Goal: Task Accomplishment & Management: Complete application form

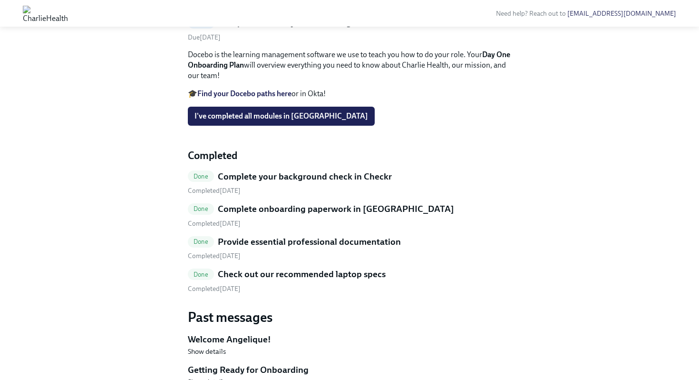
scroll to position [193, 0]
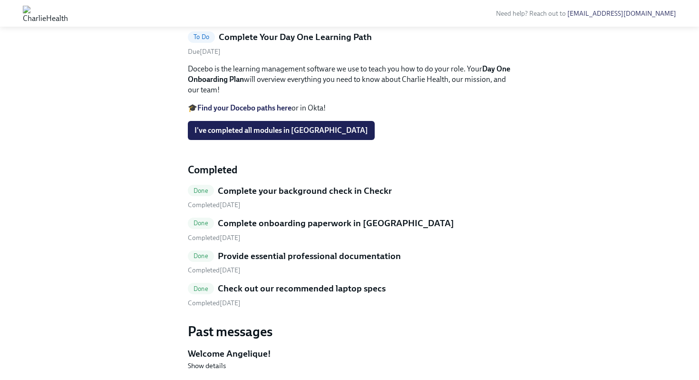
click at [220, 84] on strong "Day One Onboarding Plan" at bounding box center [349, 73] width 322 height 19
click at [213, 95] on p "Docebo is the learning management software we use to teach you how to do your r…" at bounding box center [349, 79] width 323 height 31
click at [252, 112] on strong "Find your Docebo paths here" at bounding box center [244, 107] width 94 height 9
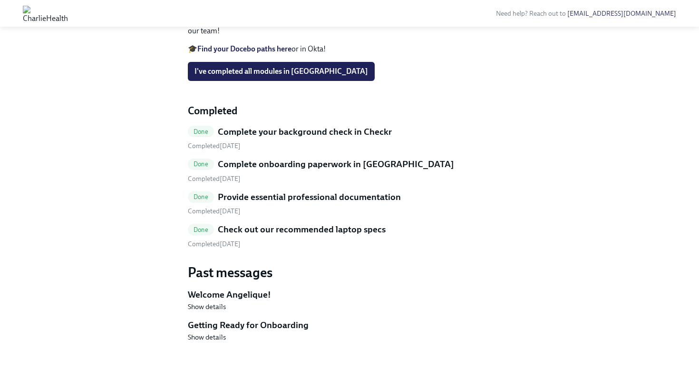
scroll to position [288, 0]
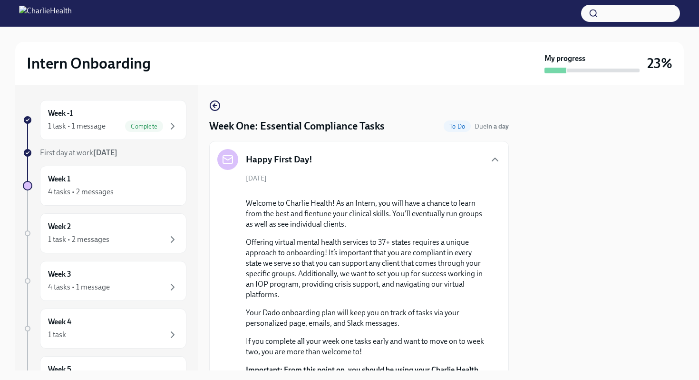
scroll to position [1836, 0]
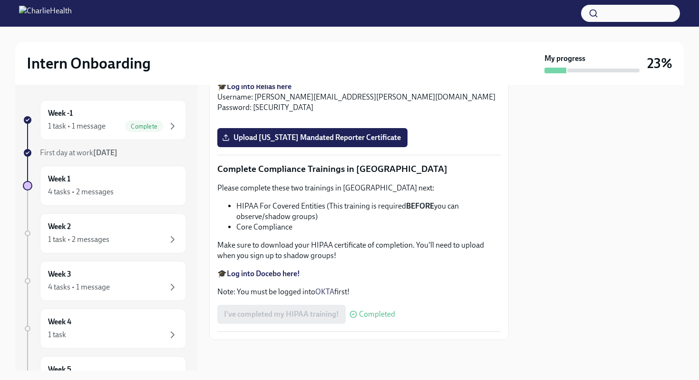
scroll to position [2103, 0]
click at [0, 0] on input "Upload [US_STATE] Telehealth Certificate" at bounding box center [0, 0] width 0 height 0
click at [557, 204] on div at bounding box center [602, 227] width 164 height 285
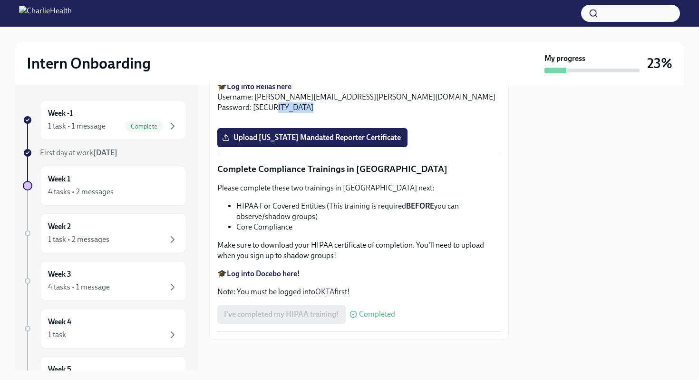
click at [274, 139] on span "Upload [US_STATE] Mandated Reporter Certificate" at bounding box center [312, 138] width 177 height 10
click at [0, 0] on input "Upload [US_STATE] Mandated Reporter Certificate" at bounding box center [0, 0] width 0 height 0
click at [282, 140] on span "Upload [US_STATE] Mandated Reporter Certificate" at bounding box center [312, 138] width 177 height 10
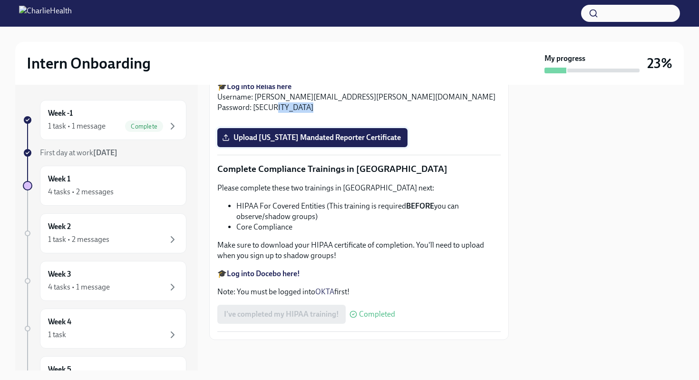
click at [0, 0] on input "Upload [US_STATE] Mandated Reporter Certificate" at bounding box center [0, 0] width 0 height 0
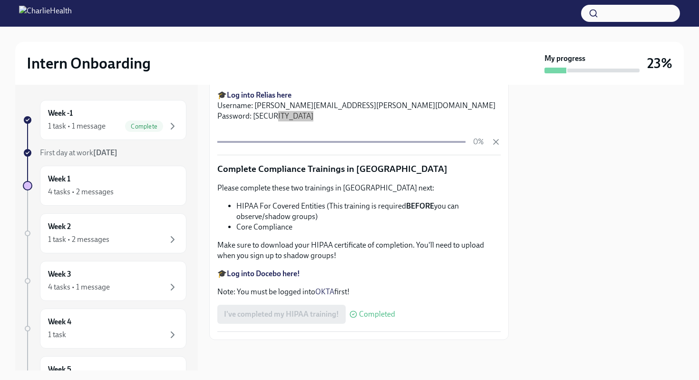
scroll to position [2513, 0]
click at [571, 240] on div at bounding box center [602, 227] width 164 height 285
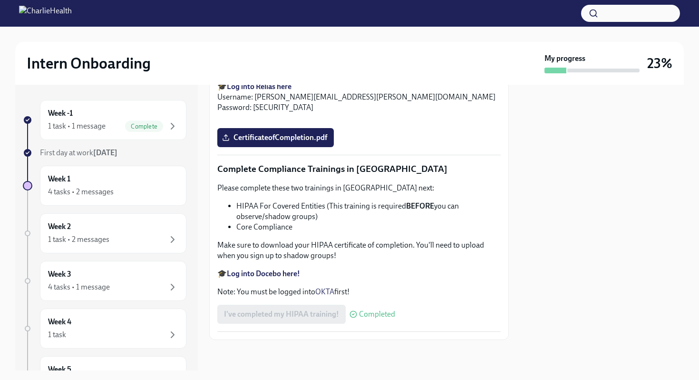
scroll to position [2521, 0]
click at [569, 241] on div at bounding box center [602, 227] width 164 height 285
click at [86, 186] on div "4 tasks • 2 messages" at bounding box center [113, 191] width 130 height 11
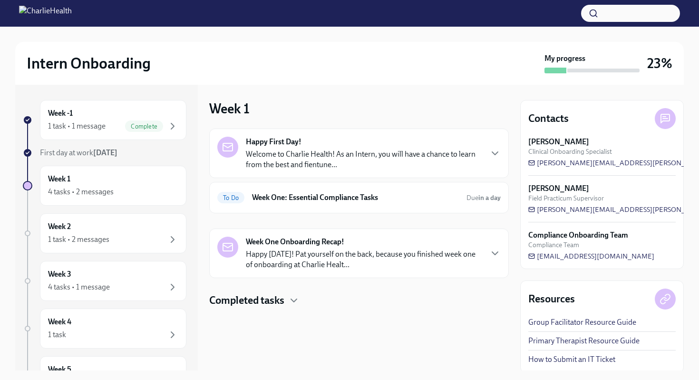
click at [404, 254] on p "Happy [DATE]! Pat yourself on the back, because you finished week one of onboar…" at bounding box center [364, 259] width 236 height 21
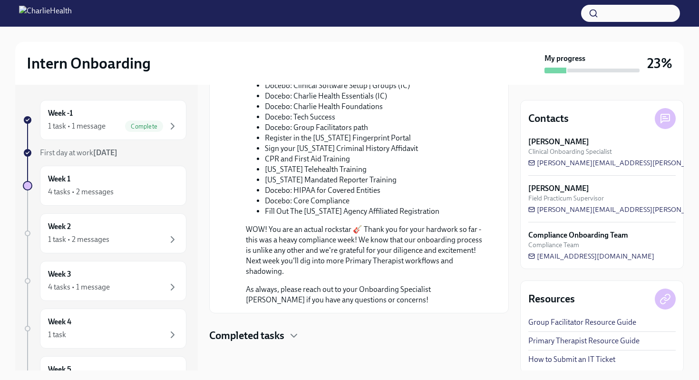
scroll to position [452, 0]
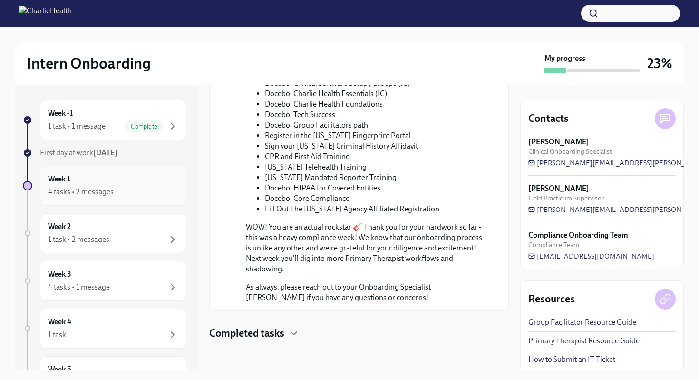
click at [145, 190] on div "4 tasks • 2 messages" at bounding box center [113, 191] width 130 height 11
click at [166, 123] on div "Complete" at bounding box center [151, 125] width 53 height 11
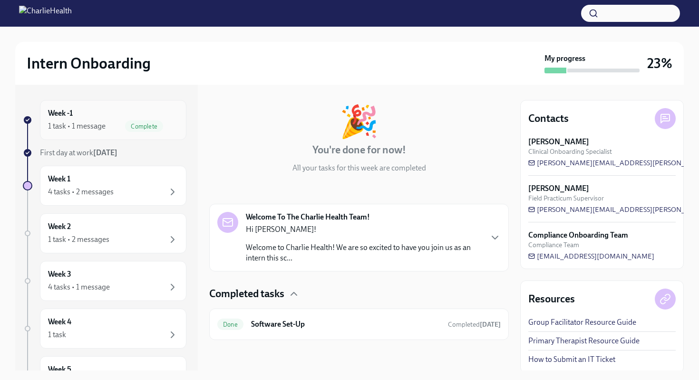
click at [166, 123] on div "Complete" at bounding box center [151, 125] width 53 height 11
click at [110, 192] on div "4 tasks • 2 messages" at bounding box center [81, 191] width 66 height 10
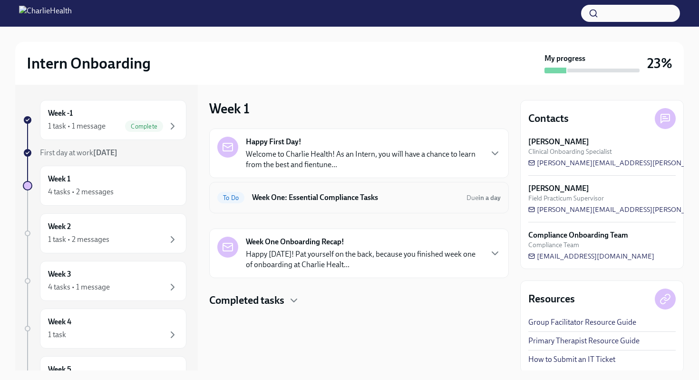
click at [343, 196] on h6 "Week One: Essential Compliance Tasks" at bounding box center [355, 197] width 207 height 10
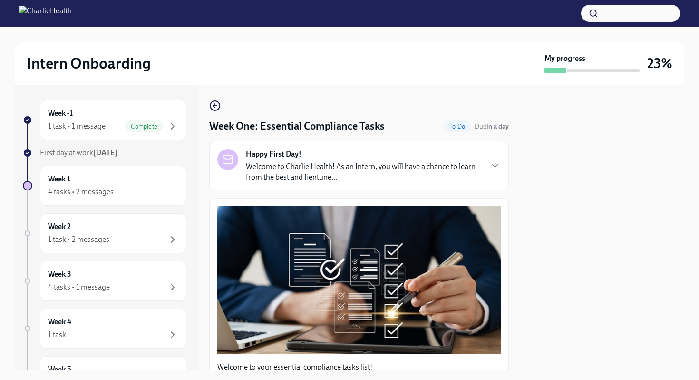
click at [485, 171] on div "Happy First Day! Welcome to Charlie Health! As an Intern, you will have a chanc…" at bounding box center [358, 165] width 283 height 33
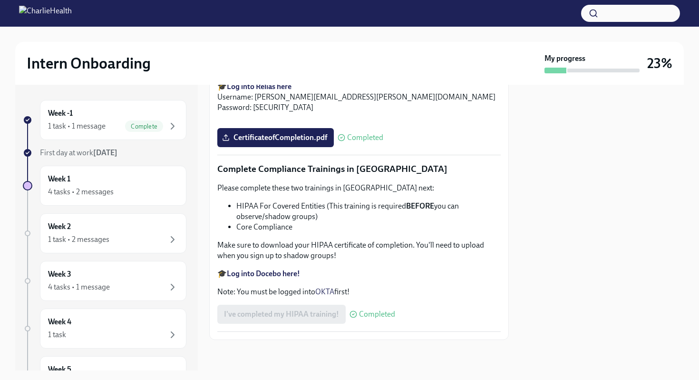
scroll to position [2521, 0]
click at [287, 273] on strong "Log into Docebo here!" at bounding box center [263, 273] width 73 height 9
click at [130, 193] on div "4 tasks • 2 messages" at bounding box center [113, 191] width 130 height 11
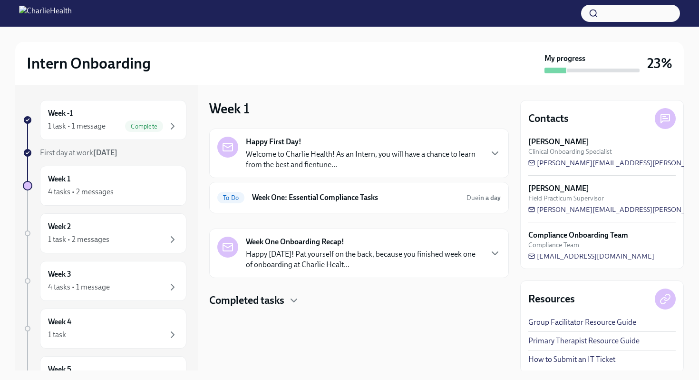
click at [328, 266] on p "Happy [DATE]! Pat yourself on the back, because you finished week one of onboar…" at bounding box center [364, 259] width 236 height 21
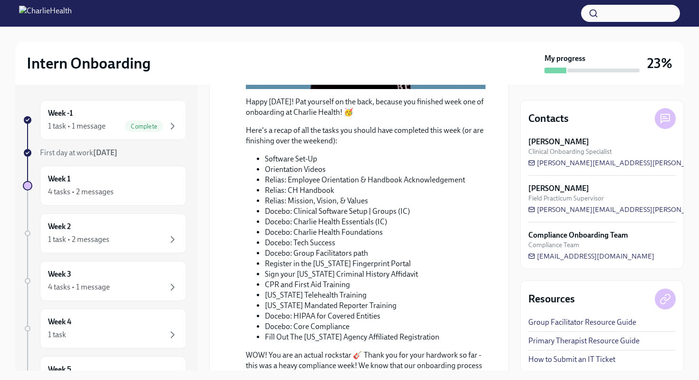
scroll to position [342, 0]
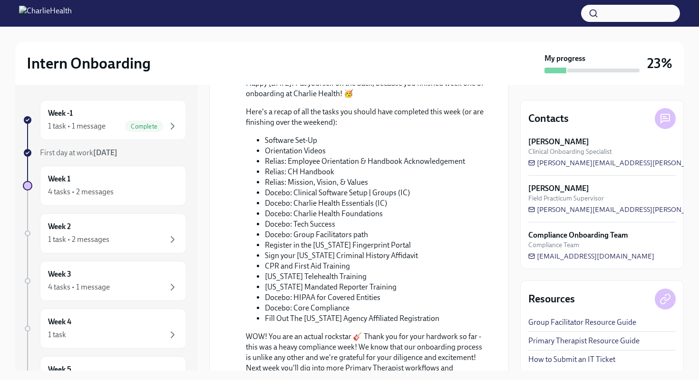
click at [409, 234] on li "Docebo: Group Facilitators path" at bounding box center [375, 234] width 221 height 10
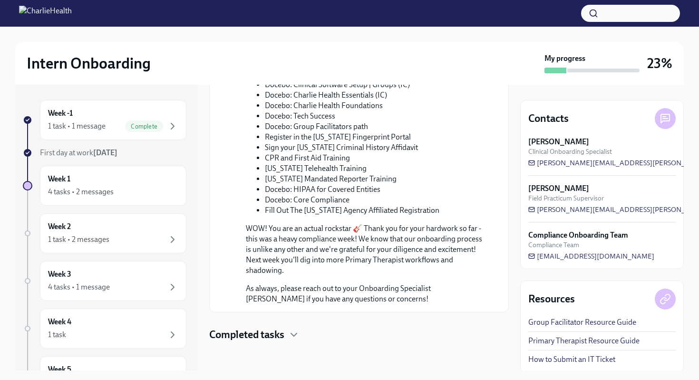
scroll to position [452, 0]
click at [363, 256] on p "WOW! You are an actual rockstar 🎸 Thank you for your hardwork so far - this was…" at bounding box center [366, 248] width 240 height 52
click at [297, 335] on icon "button" at bounding box center [293, 332] width 11 height 11
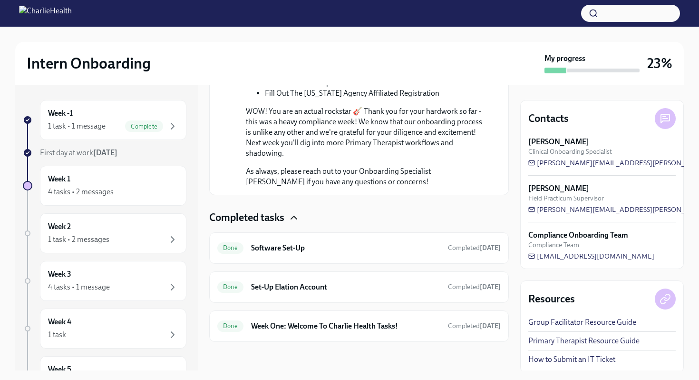
scroll to position [569, 0]
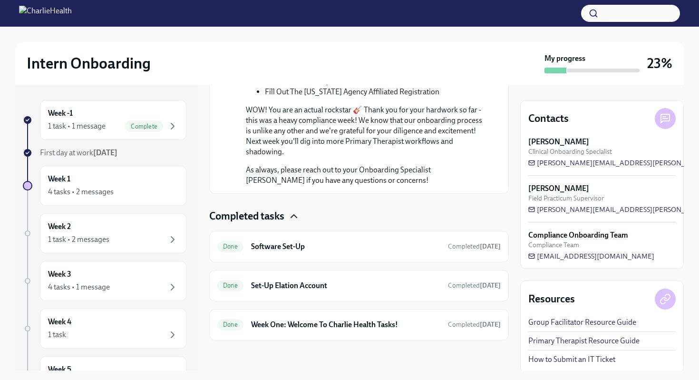
click at [296, 214] on icon "button" at bounding box center [293, 215] width 11 height 11
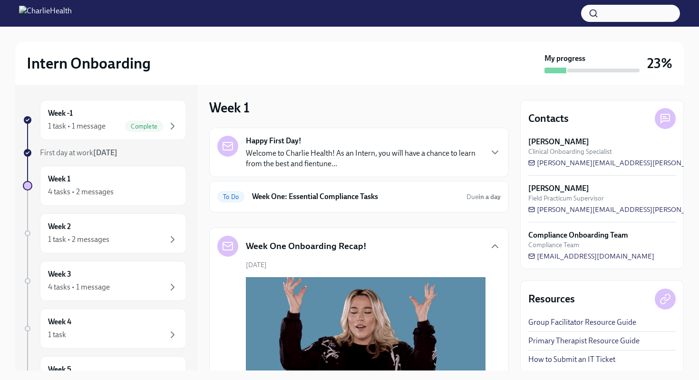
scroll to position [0, 0]
